Goal: Navigation & Orientation: Go to known website

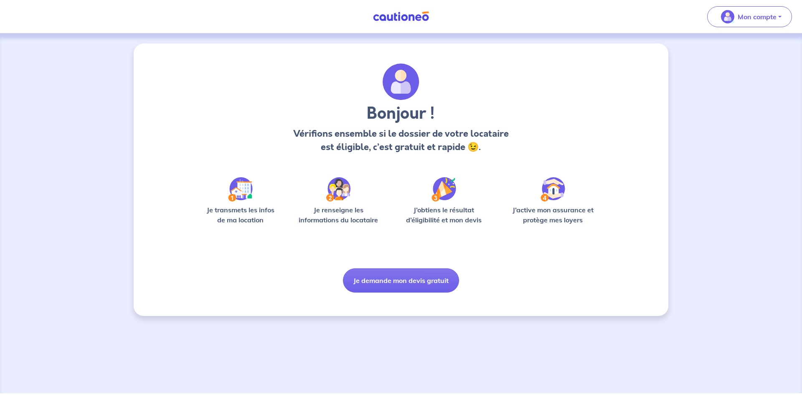
click at [176, 70] on div "Bonjour ! Vérifions ensemble si le dossier de votre locataire est éligible, c’e…" at bounding box center [401, 179] width 535 height 272
